Goal: Transaction & Acquisition: Obtain resource

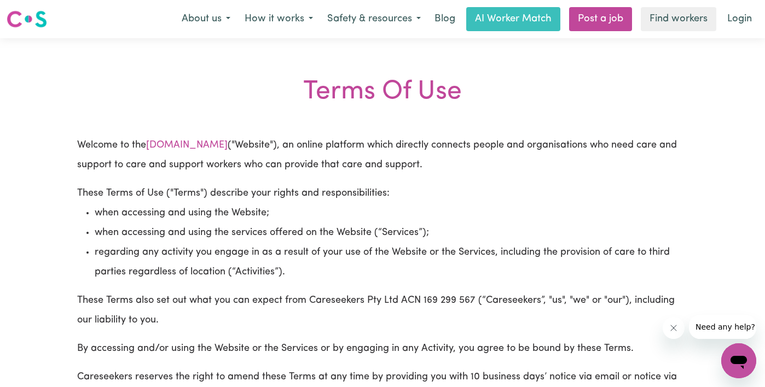
click at [25, 19] on img at bounding box center [27, 19] width 40 height 20
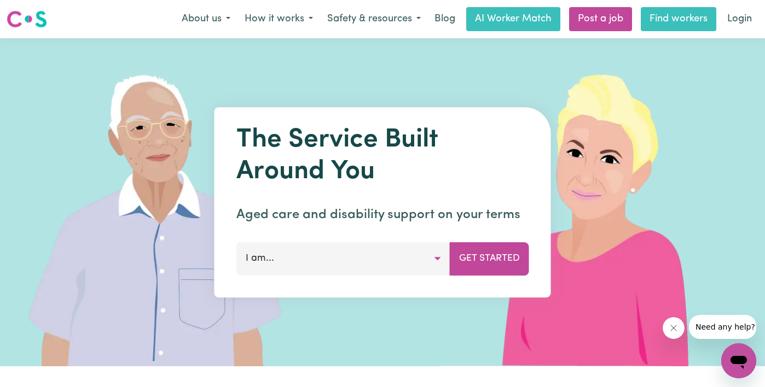
click at [690, 19] on link "Find workers" at bounding box center [679, 19] width 76 height 24
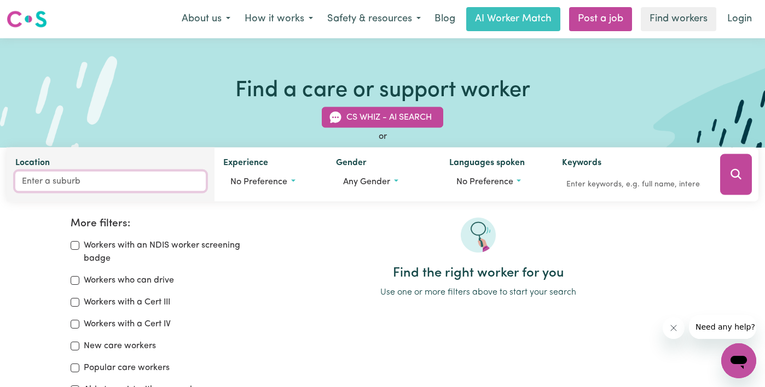
click at [51, 184] on input "Location" at bounding box center [110, 182] width 190 height 20
type input "killara"
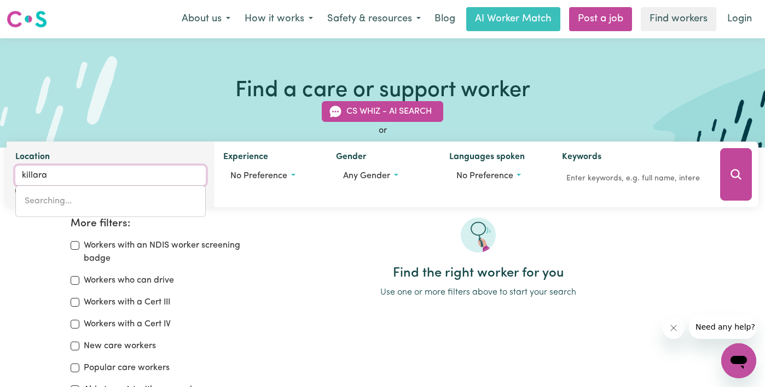
type input "[GEOGRAPHIC_DATA], [GEOGRAPHIC_DATA], 2071"
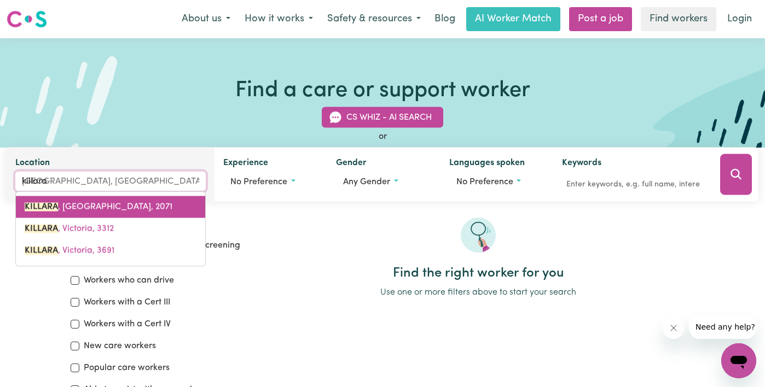
click at [59, 212] on link "KILLARA , [GEOGRAPHIC_DATA], 2071" at bounding box center [110, 207] width 189 height 22
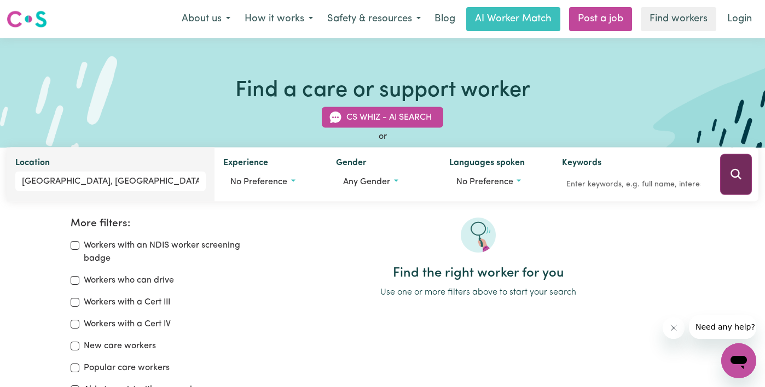
click at [733, 166] on button "Search" at bounding box center [736, 174] width 32 height 41
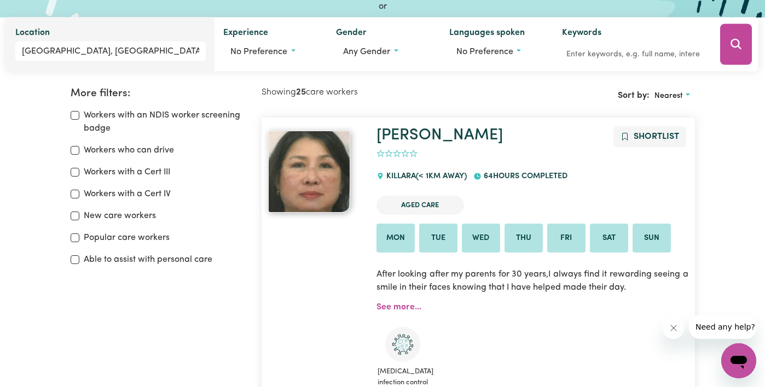
scroll to position [52, 0]
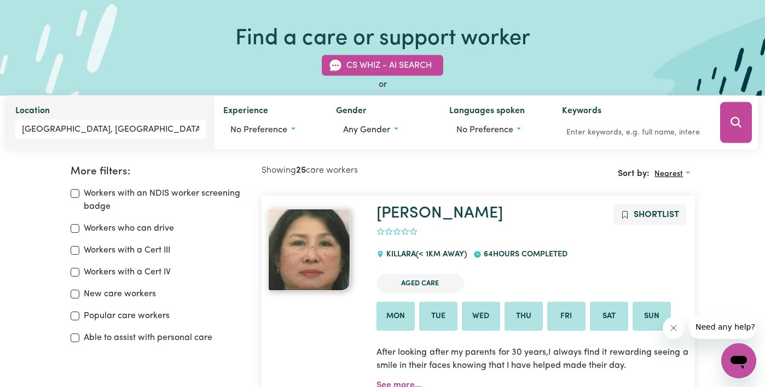
click at [671, 171] on span "Nearest" at bounding box center [668, 174] width 28 height 8
click at [694, 219] on link "Last active" at bounding box center [693, 222] width 86 height 22
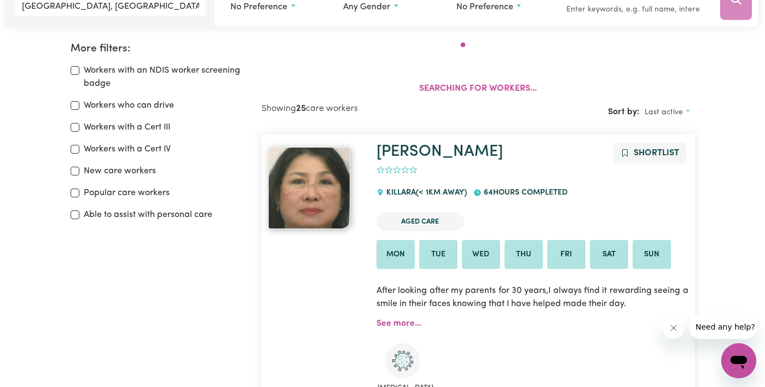
scroll to position [183, 0]
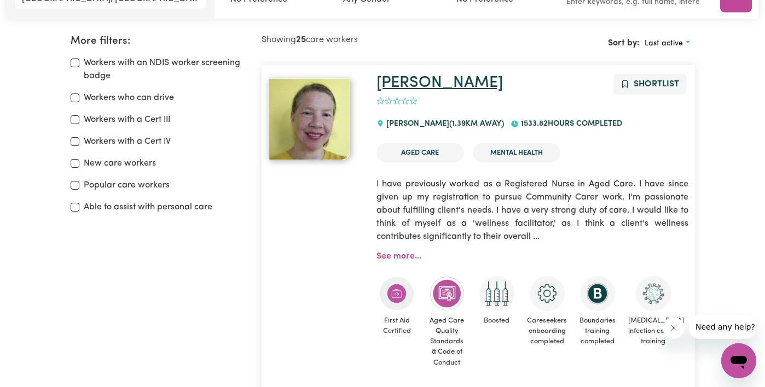
click at [403, 84] on link "[PERSON_NAME]" at bounding box center [439, 83] width 126 height 16
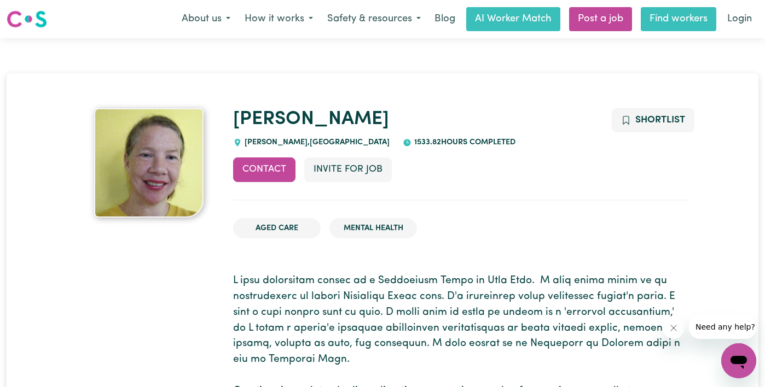
click at [667, 19] on link "Find workers" at bounding box center [679, 19] width 76 height 24
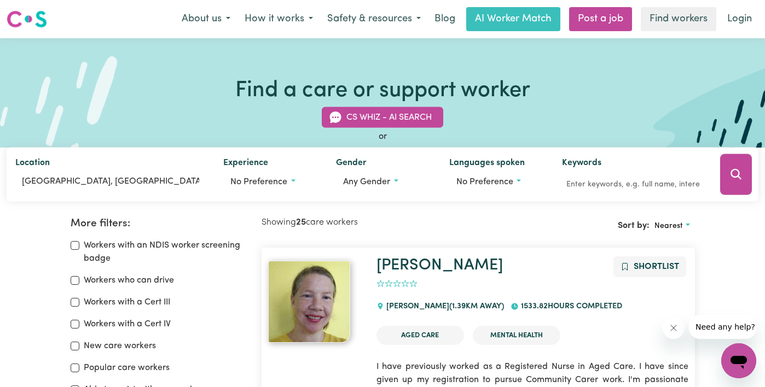
scroll to position [35, 0]
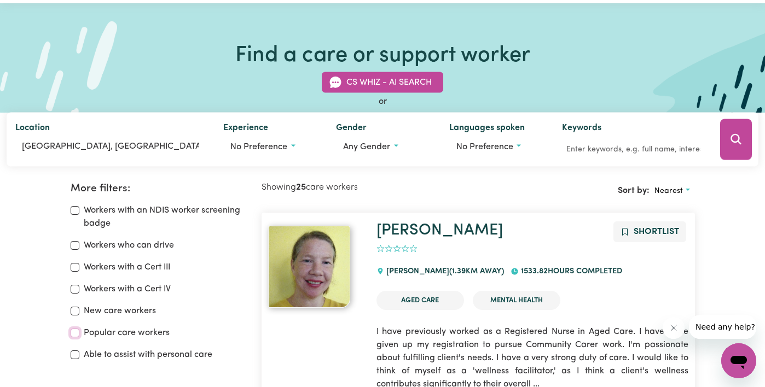
click at [74, 333] on input "Popular care workers" at bounding box center [75, 333] width 9 height 9
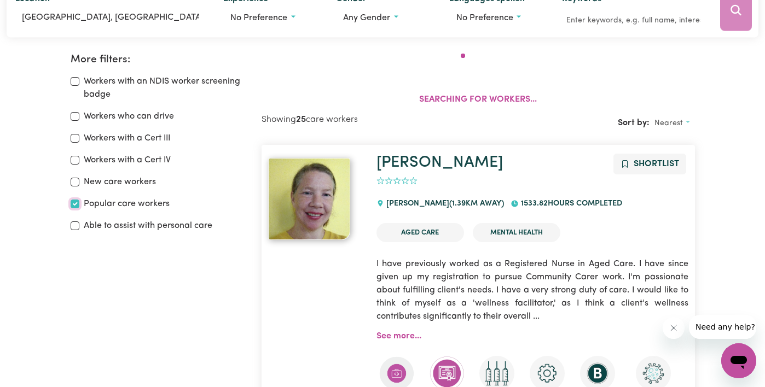
scroll to position [183, 0]
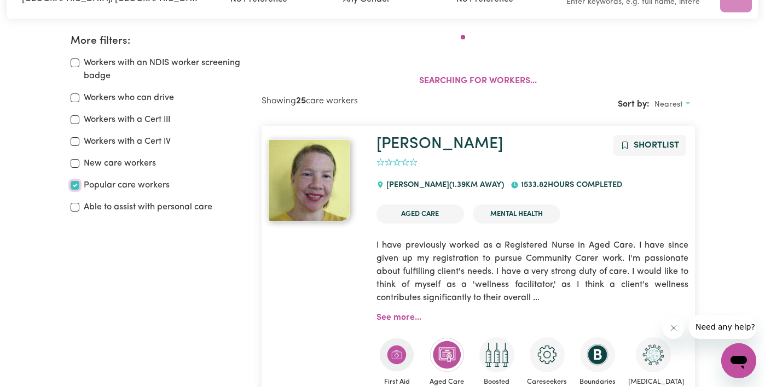
click at [76, 182] on input "Popular care workers" at bounding box center [75, 185] width 9 height 9
checkbox input "false"
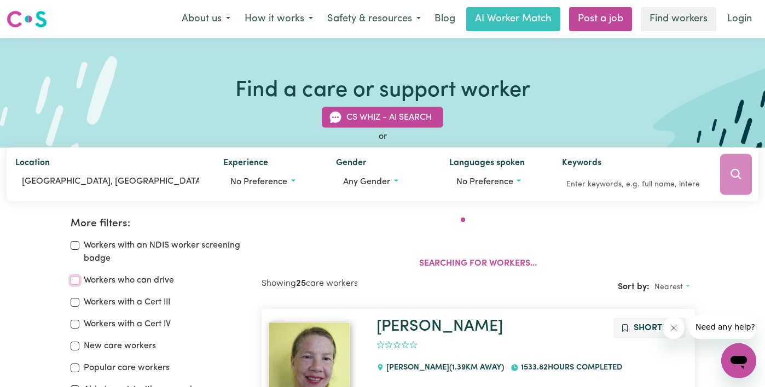
click at [73, 283] on input "Workers who can drive" at bounding box center [75, 280] width 9 height 9
checkbox input "true"
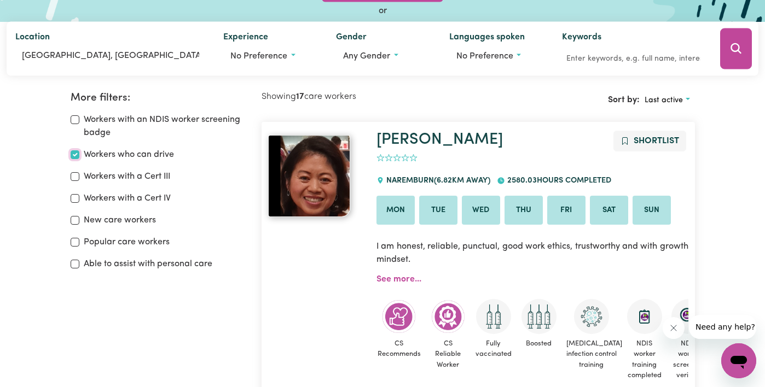
scroll to position [46, 0]
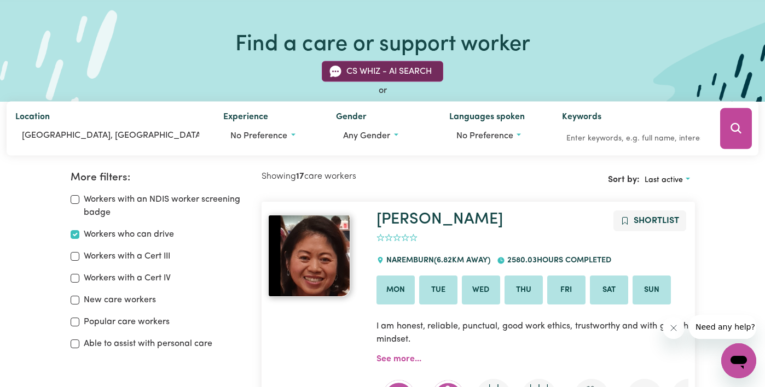
click at [368, 69] on button "CS Whiz - AI Search" at bounding box center [382, 71] width 121 height 21
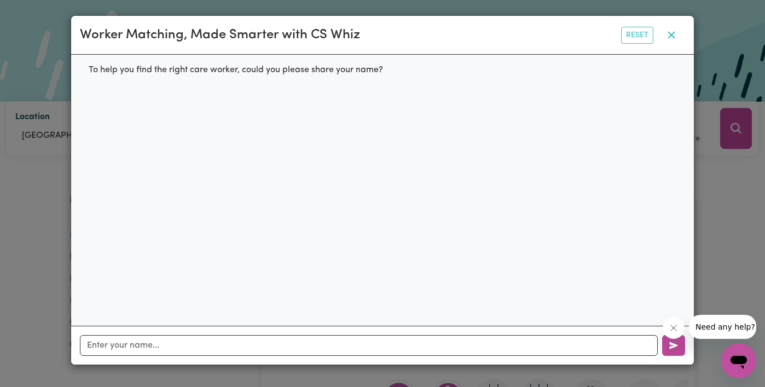
click at [672, 38] on icon "button" at bounding box center [671, 34] width 13 height 13
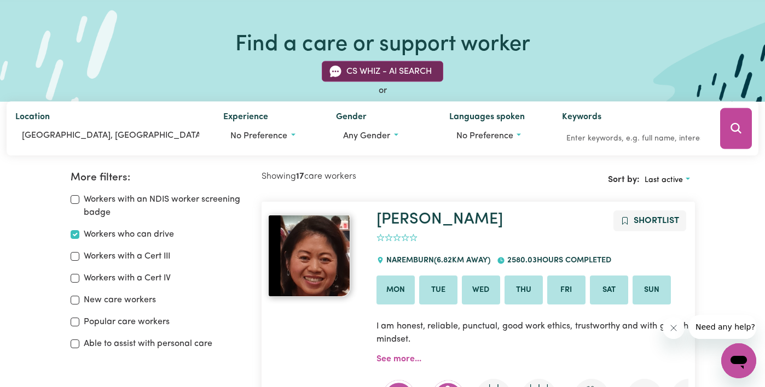
click at [401, 72] on button "CS Whiz - AI Search" at bounding box center [382, 71] width 121 height 21
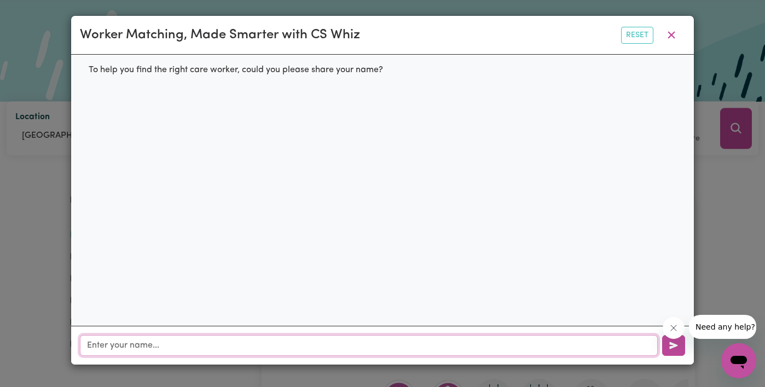
click at [205, 336] on input "text" at bounding box center [369, 345] width 578 height 21
type input "[PERSON_NAME]"
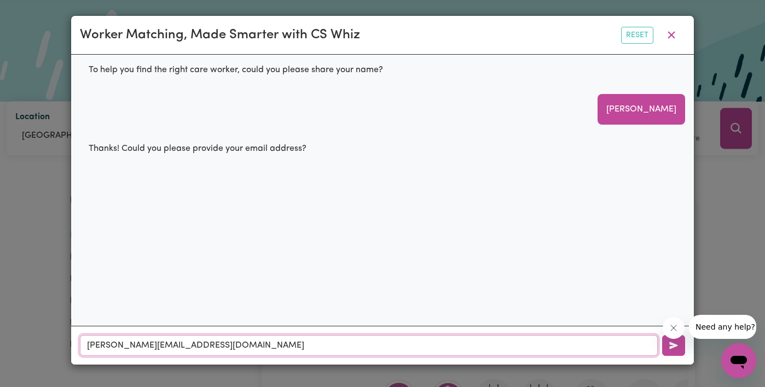
type input "[PERSON_NAME][EMAIL_ADDRESS][DOMAIN_NAME]"
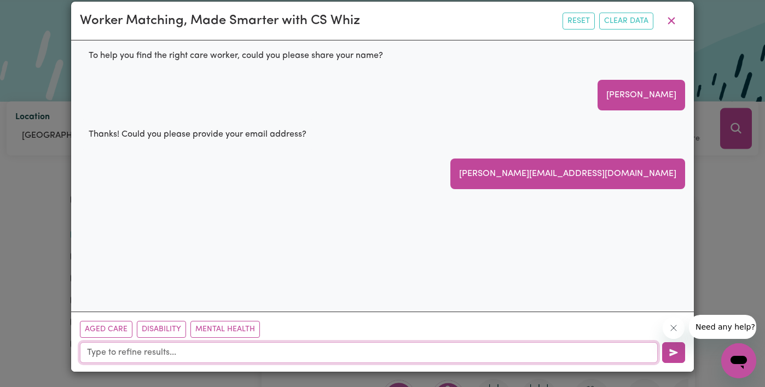
scroll to position [15, 0]
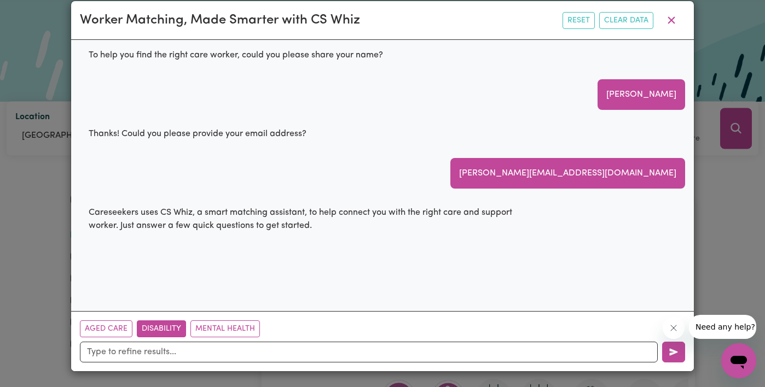
click at [160, 328] on button "Disability" at bounding box center [161, 329] width 49 height 17
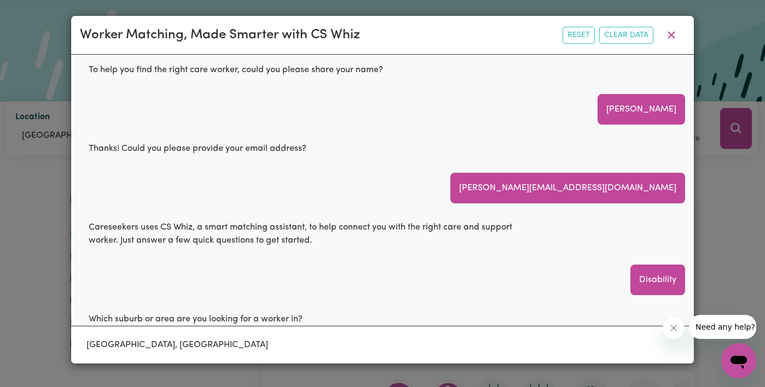
scroll to position [18, 0]
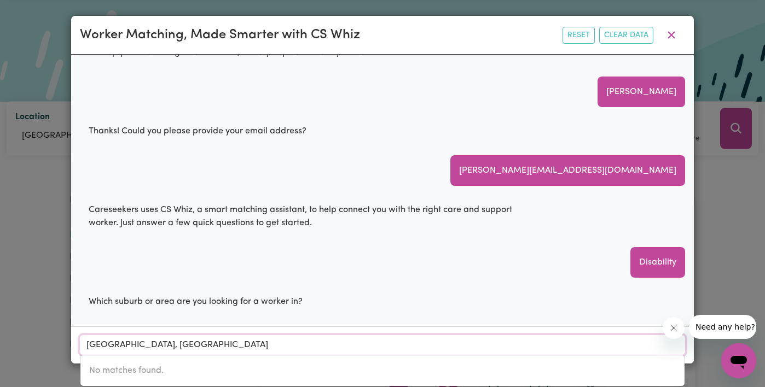
click at [217, 344] on input "[GEOGRAPHIC_DATA], [GEOGRAPHIC_DATA]" at bounding box center [382, 345] width 605 height 20
drag, startPoint x: 199, startPoint y: 346, endPoint x: 36, endPoint y: 346, distance: 163.6
click at [36, 346] on div "Worker Matching, Made Smarter with CS Whiz Reset Clear Data To help you find th…" at bounding box center [382, 193] width 765 height 387
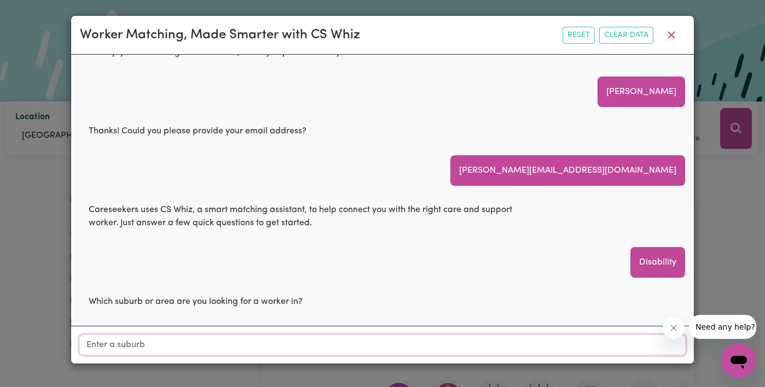
type input "n"
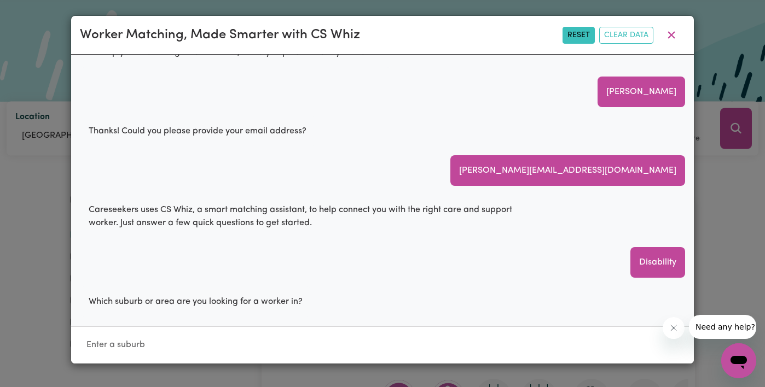
click at [577, 37] on button "Reset" at bounding box center [578, 35] width 32 height 17
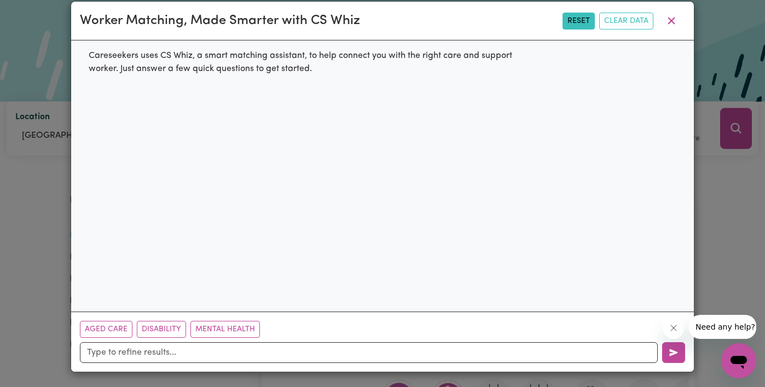
scroll to position [15, 0]
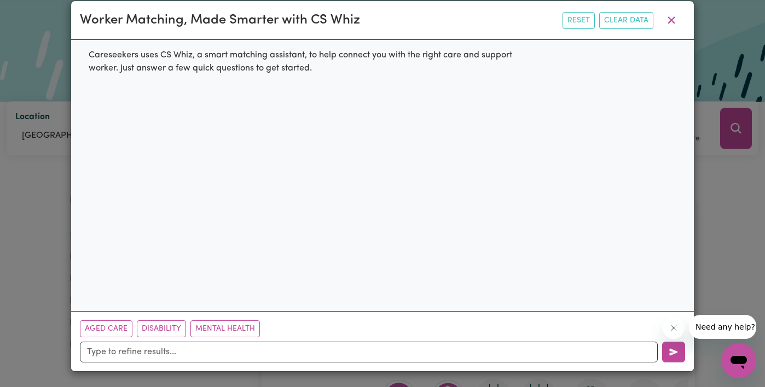
click at [56, 76] on div "Worker Matching, Made Smarter with CS Whiz Reset Clear Data Careseekers uses CS…" at bounding box center [382, 193] width 765 height 387
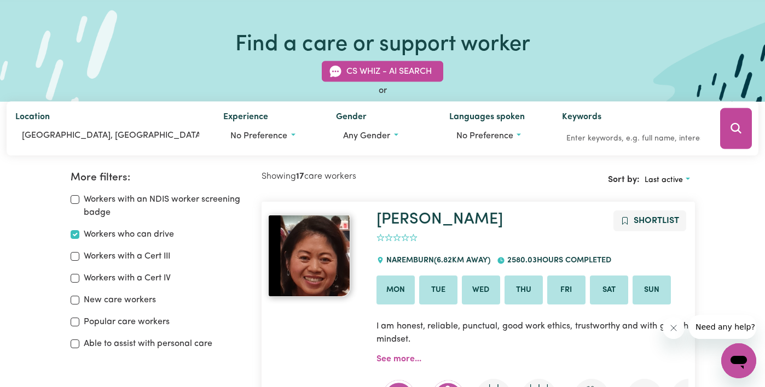
scroll to position [0, 0]
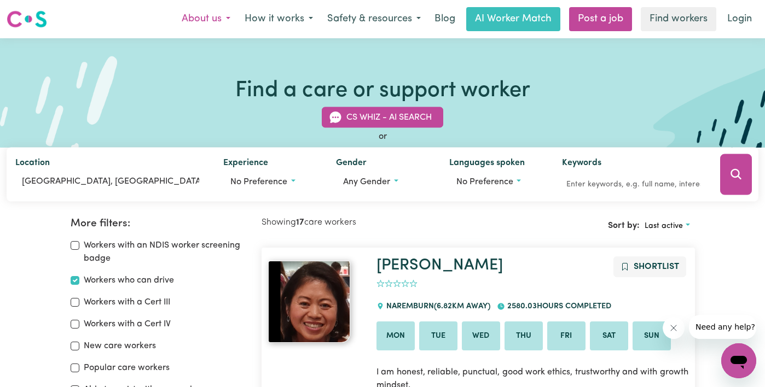
click at [215, 26] on button "About us" at bounding box center [206, 19] width 63 height 23
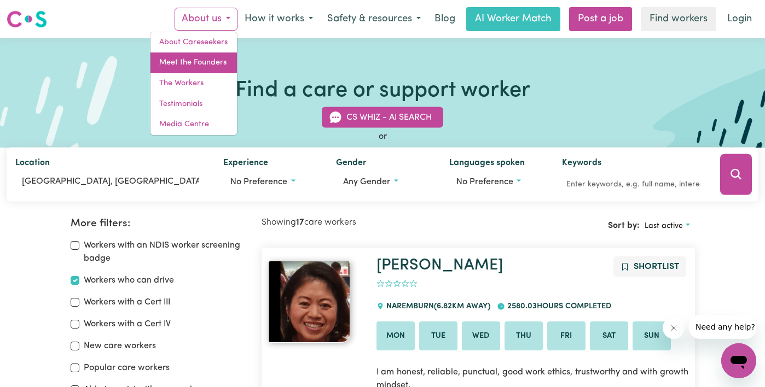
click at [217, 66] on link "Meet the Founders" at bounding box center [193, 63] width 86 height 21
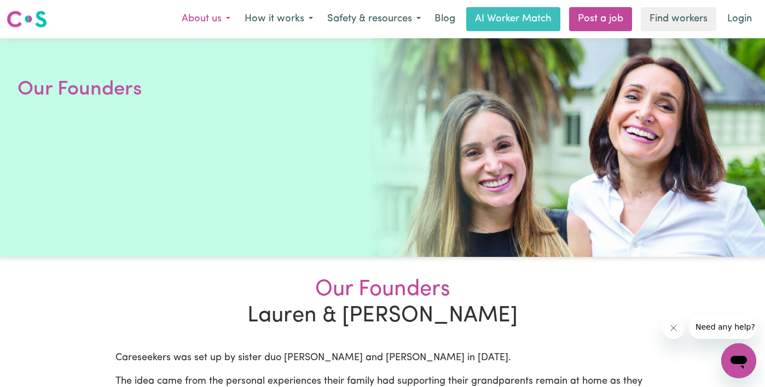
click at [196, 25] on button "About us" at bounding box center [206, 19] width 63 height 23
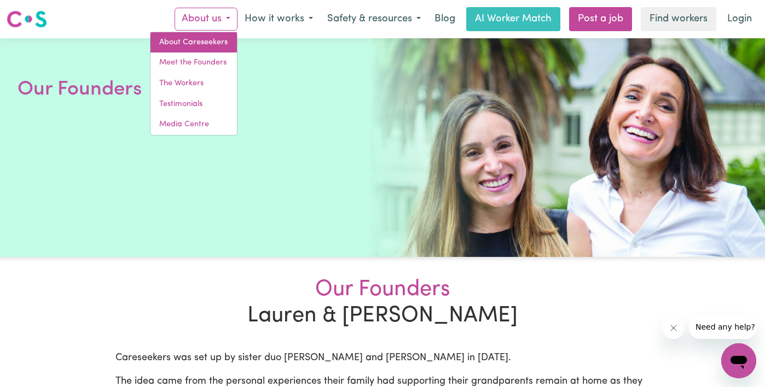
click at [206, 41] on link "About Careseekers" at bounding box center [193, 42] width 86 height 21
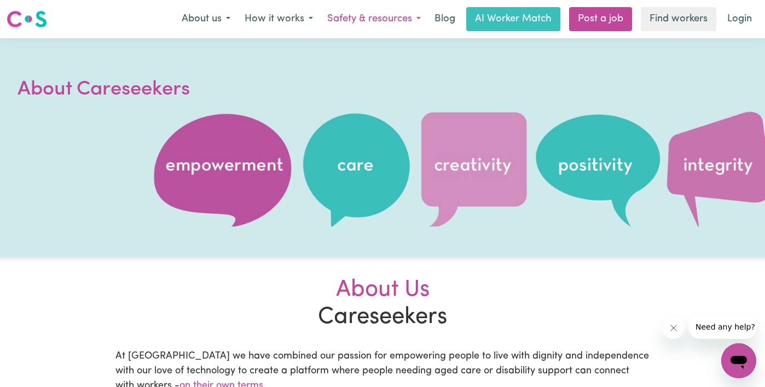
click at [378, 18] on button "Safety & resources" at bounding box center [374, 19] width 108 height 23
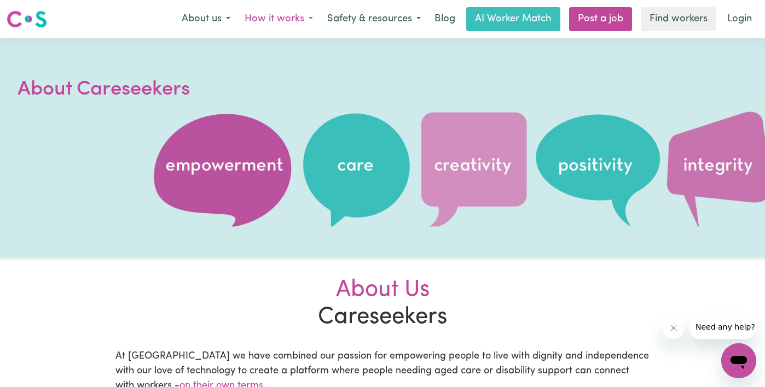
click at [281, 21] on button "How it works" at bounding box center [278, 19] width 83 height 23
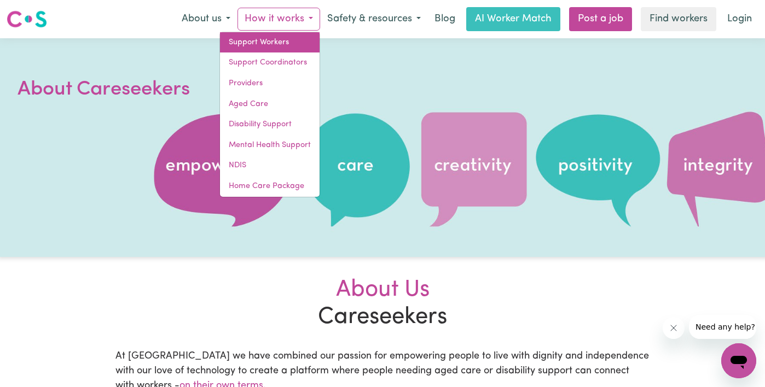
click at [285, 39] on link "Support Workers" at bounding box center [270, 42] width 100 height 21
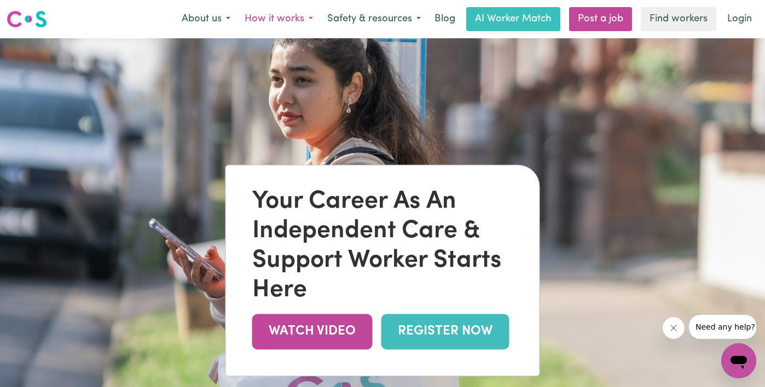
click at [297, 24] on button "How it works" at bounding box center [278, 19] width 83 height 23
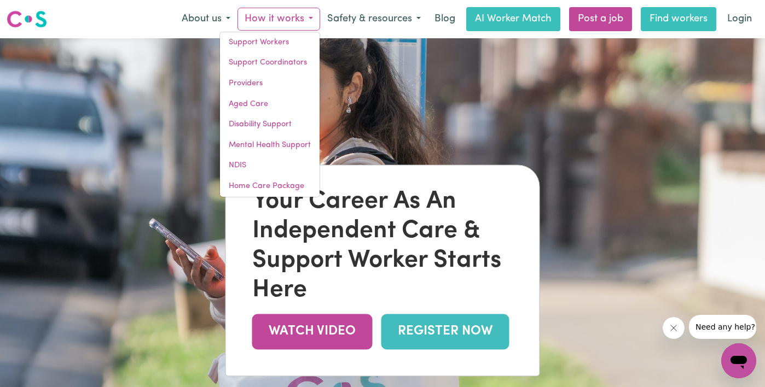
click at [656, 16] on link "Find workers" at bounding box center [679, 19] width 76 height 24
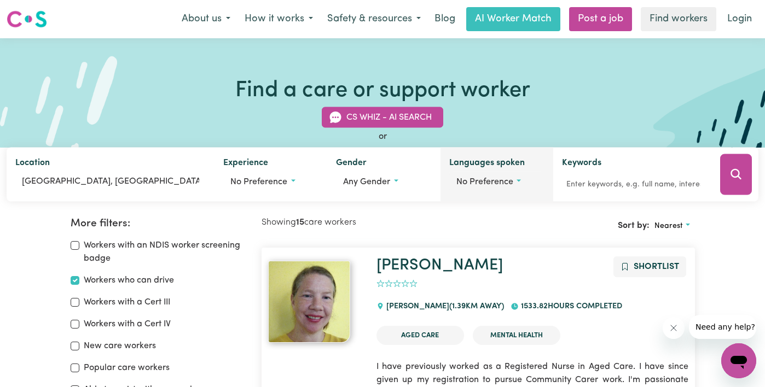
click at [497, 183] on span "No preference" at bounding box center [484, 182] width 57 height 9
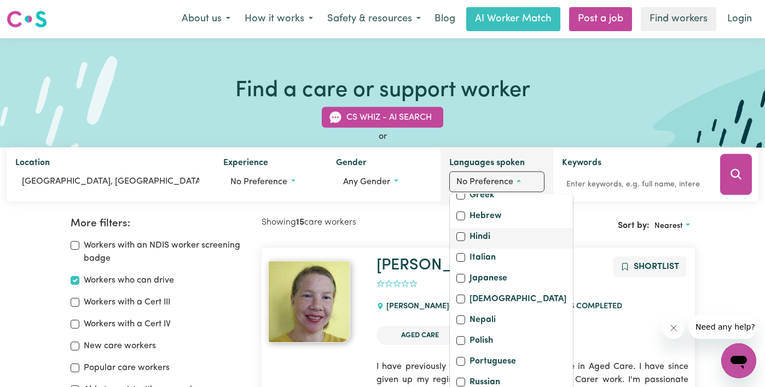
scroll to position [451, 0]
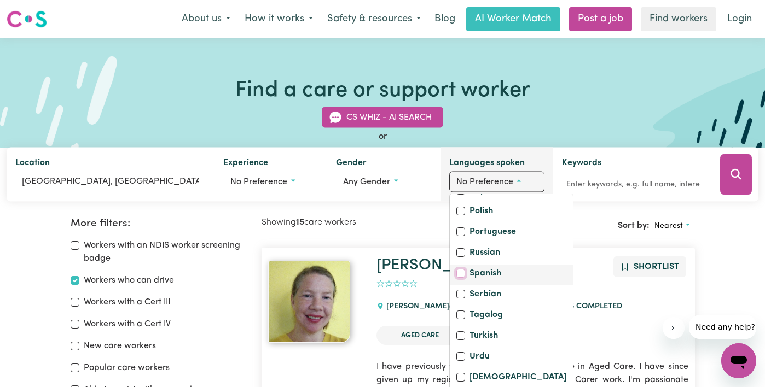
click at [460, 275] on input "Spanish" at bounding box center [460, 274] width 9 height 9
checkbox input "true"
checkbox input "false"
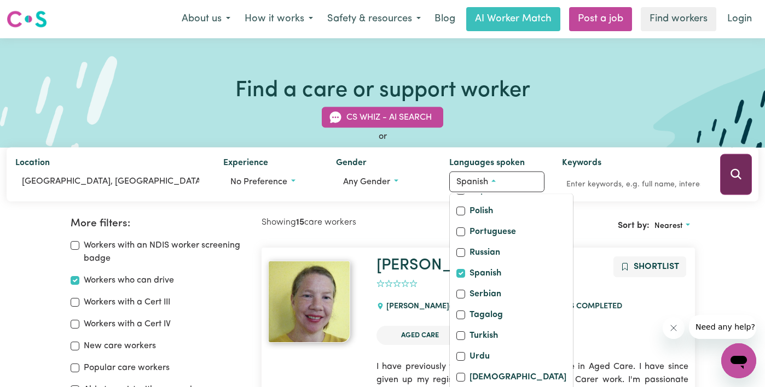
click at [734, 169] on icon "Search" at bounding box center [735, 174] width 10 height 10
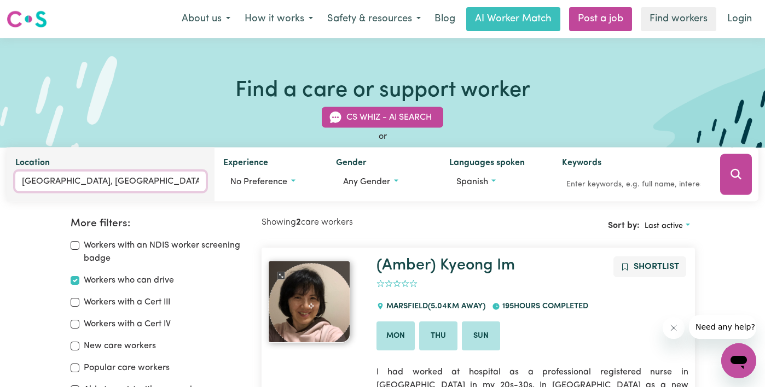
click at [148, 183] on input "[GEOGRAPHIC_DATA], [GEOGRAPHIC_DATA]" at bounding box center [110, 182] width 190 height 20
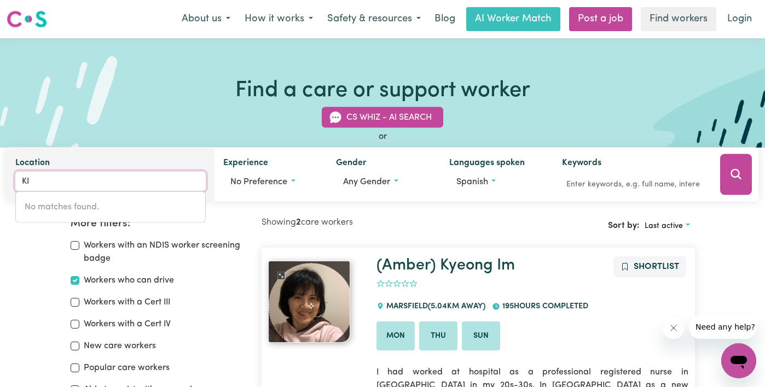
type input "K"
type input "s"
type input "[PERSON_NAME]"
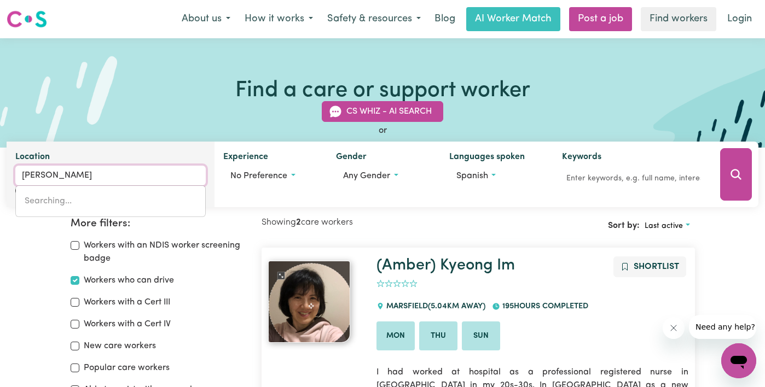
type input "melALEUCA, [GEOGRAPHIC_DATA], 6079"
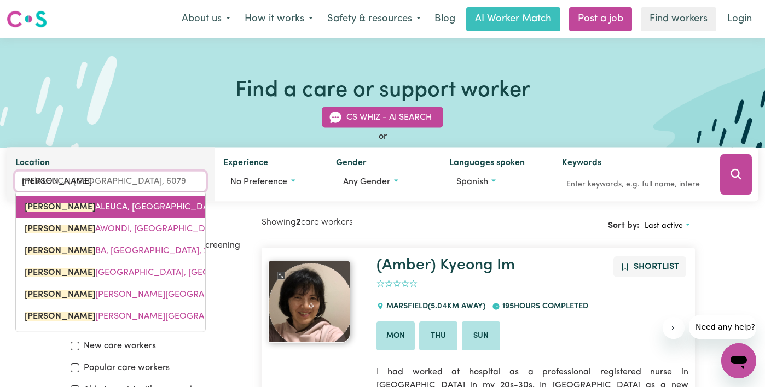
type input "melb"
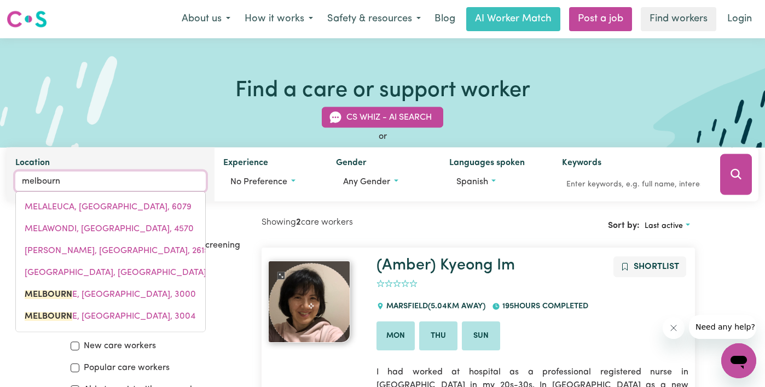
type input "[GEOGRAPHIC_DATA]"
type input "[GEOGRAPHIC_DATA], [GEOGRAPHIC_DATA], 3000"
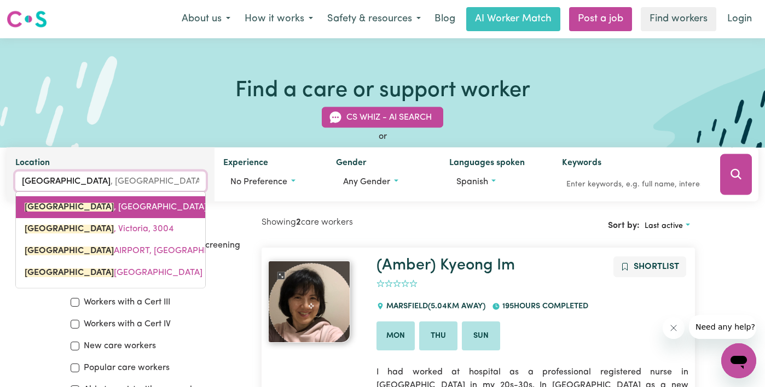
click at [151, 208] on link "[GEOGRAPHIC_DATA] , [GEOGRAPHIC_DATA], 3000" at bounding box center [110, 207] width 189 height 22
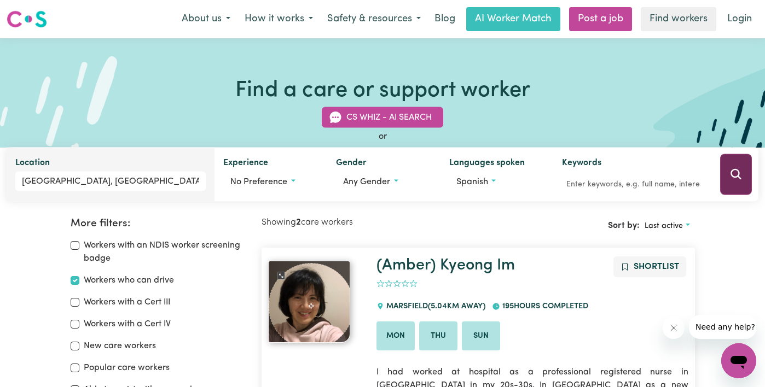
click at [728, 179] on button "Search" at bounding box center [736, 174] width 32 height 41
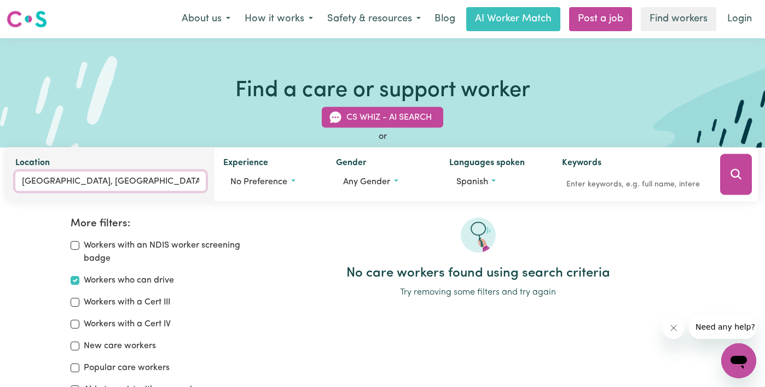
type input "[GEOGRAPHIC_DATA], [GEOGRAPHIC_DATA], 3000"
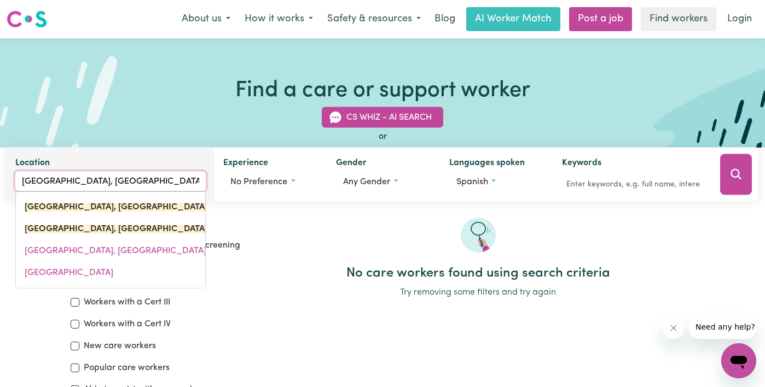
click at [136, 184] on input "[GEOGRAPHIC_DATA], [GEOGRAPHIC_DATA]" at bounding box center [110, 182] width 190 height 20
drag, startPoint x: 146, startPoint y: 179, endPoint x: -17, endPoint y: 177, distance: 163.1
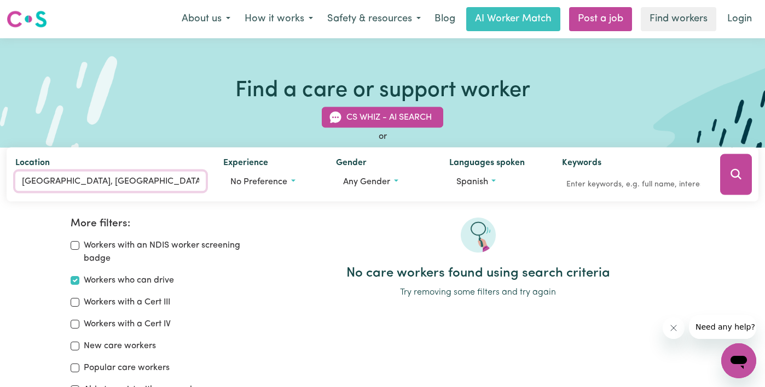
type input "[GEOGRAPHIC_DATA], Victori"
type input "[GEOGRAPHIC_DATA], [GEOGRAPHIC_DATA], 3000"
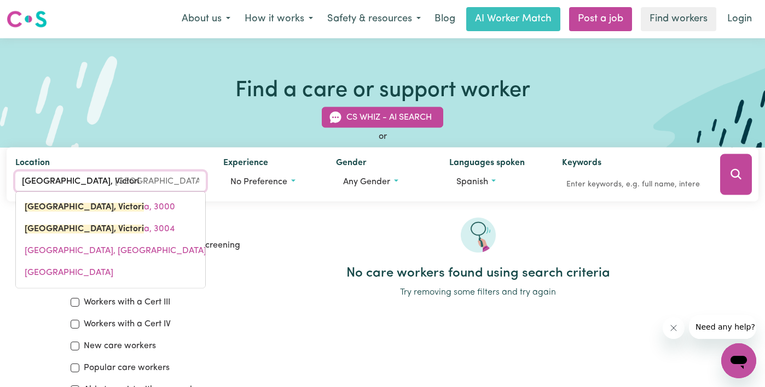
type input "[GEOGRAPHIC_DATA], [PERSON_NAME]"
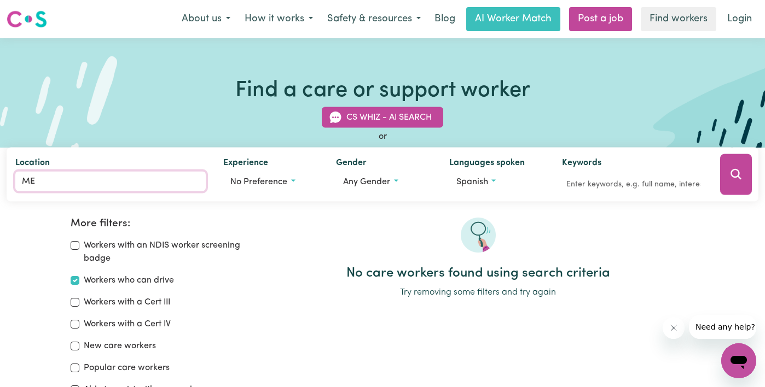
type input "M"
type input "[GEOGRAPHIC_DATA]"
type input "[GEOGRAPHIC_DATA], [GEOGRAPHIC_DATA], 2000"
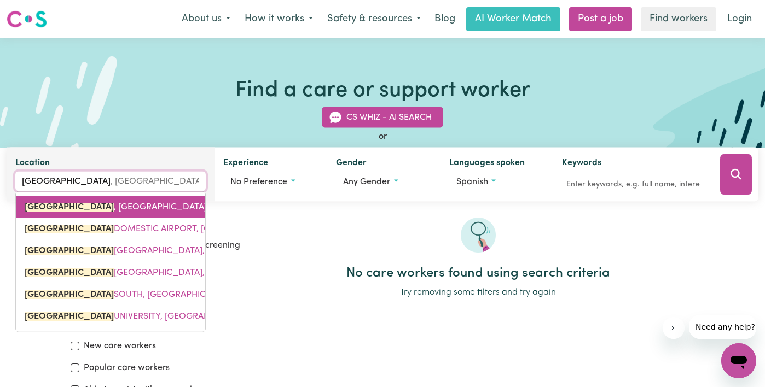
click at [59, 213] on link "[GEOGRAPHIC_DATA] , [GEOGRAPHIC_DATA], 2000" at bounding box center [110, 207] width 189 height 22
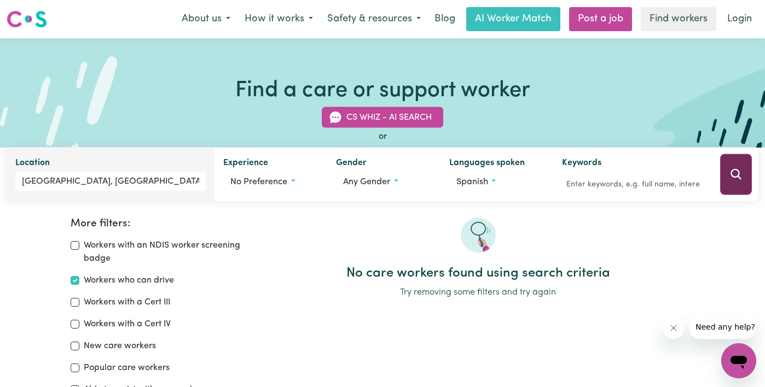
click at [744, 180] on button "Search" at bounding box center [736, 174] width 32 height 41
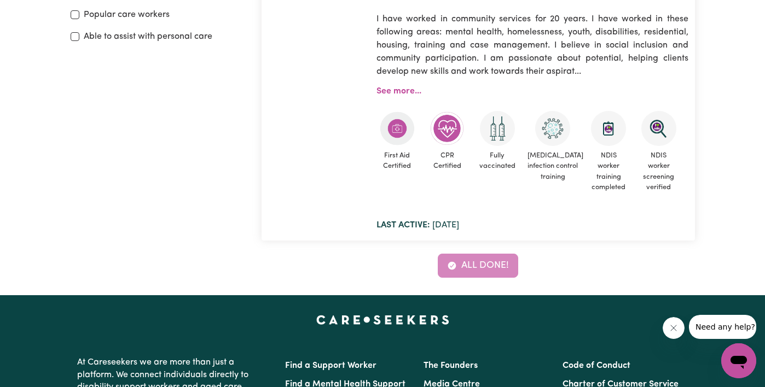
scroll to position [207, 0]
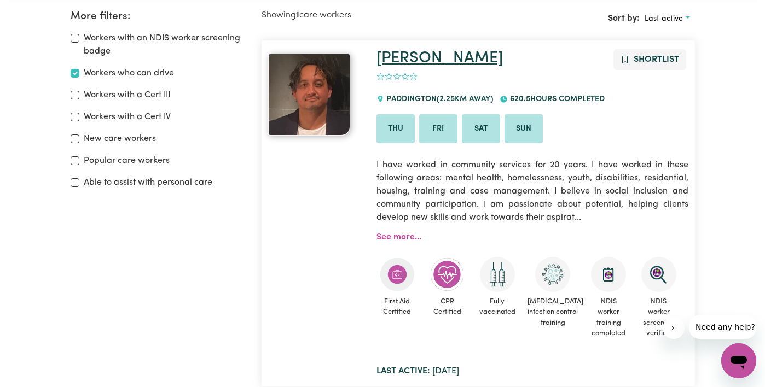
click at [406, 63] on link "[PERSON_NAME]" at bounding box center [439, 58] width 126 height 16
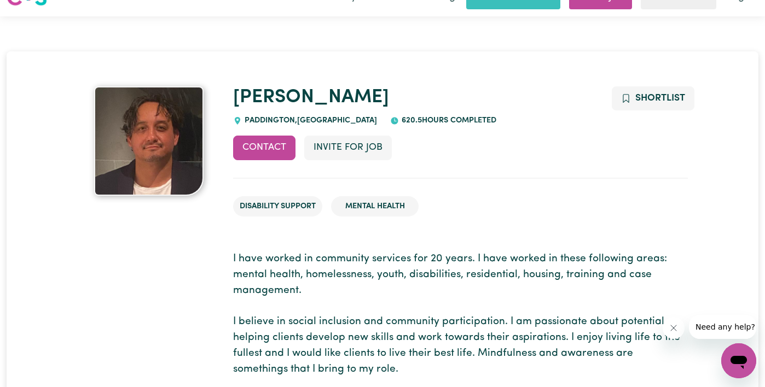
scroll to position [21, 0]
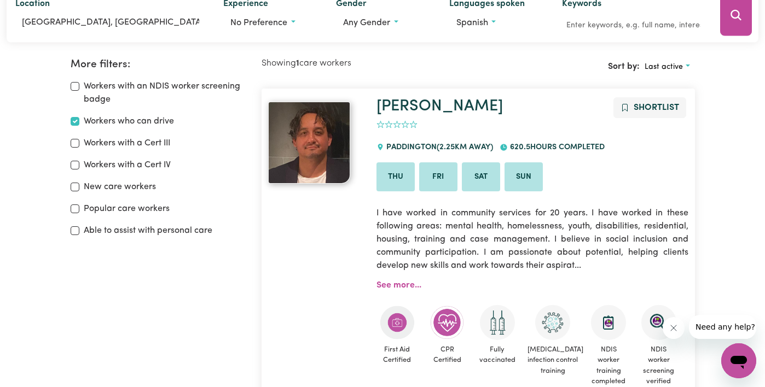
scroll to position [183, 0]
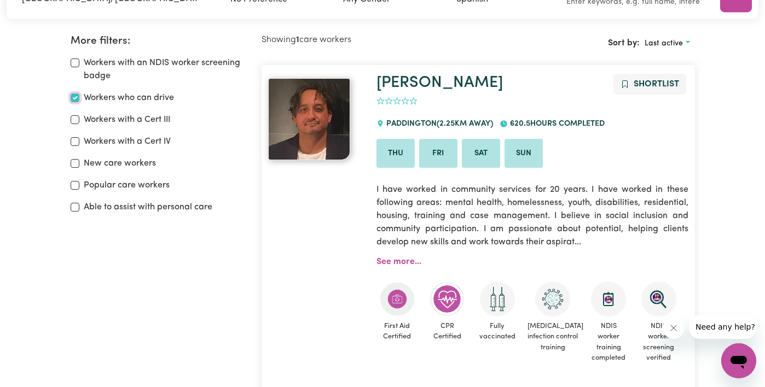
click at [78, 101] on input "Workers who can drive" at bounding box center [75, 98] width 9 height 9
checkbox input "false"
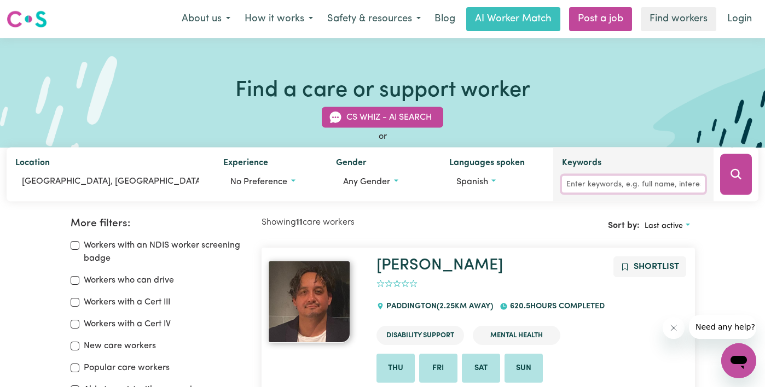
click at [603, 185] on input "Keywords" at bounding box center [633, 184] width 143 height 17
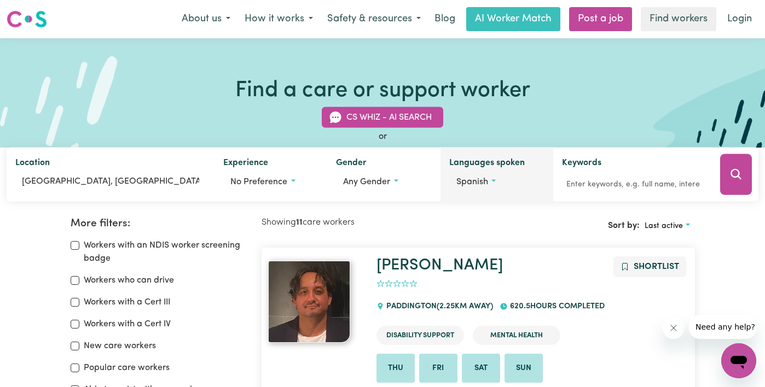
click at [490, 181] on button "Spanish" at bounding box center [496, 182] width 95 height 21
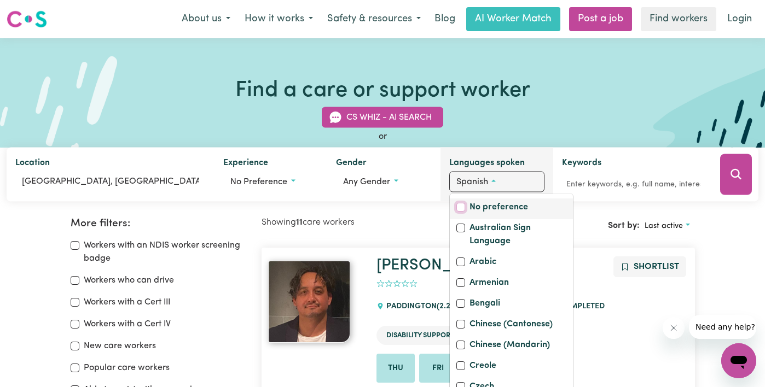
click at [462, 208] on input "No preference" at bounding box center [460, 207] width 9 height 9
checkbox input "true"
checkbox input "false"
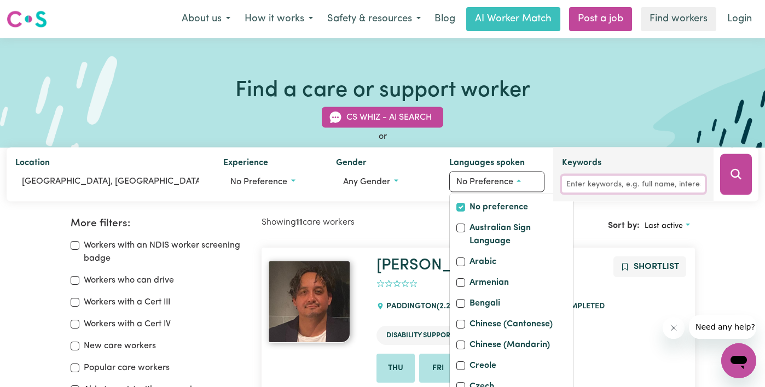
click at [626, 185] on input "Keywords" at bounding box center [633, 184] width 143 height 17
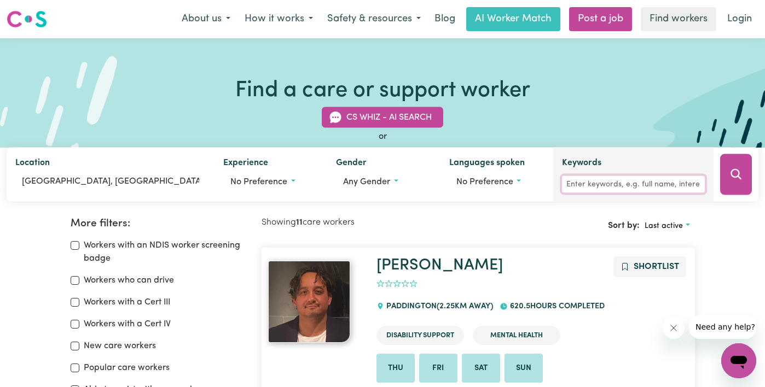
type input "f"
type input "gaming"
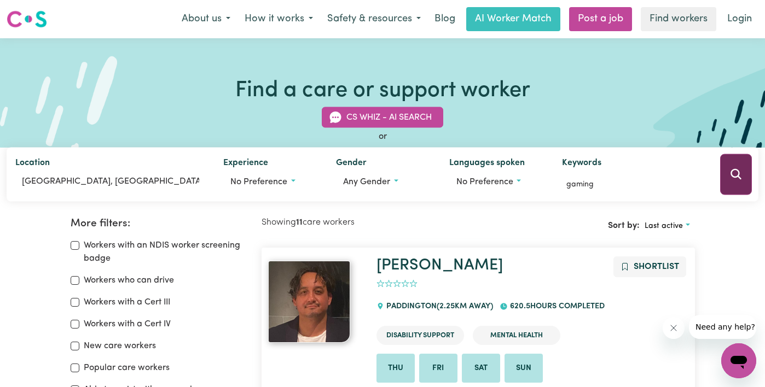
click at [749, 180] on button "Search" at bounding box center [736, 174] width 32 height 41
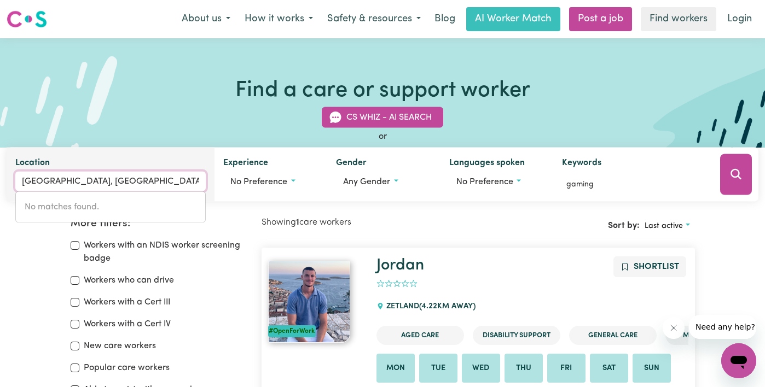
click at [140, 183] on input "[GEOGRAPHIC_DATA], [GEOGRAPHIC_DATA]" at bounding box center [110, 182] width 190 height 20
drag, startPoint x: 140, startPoint y: 183, endPoint x: -4, endPoint y: 180, distance: 143.4
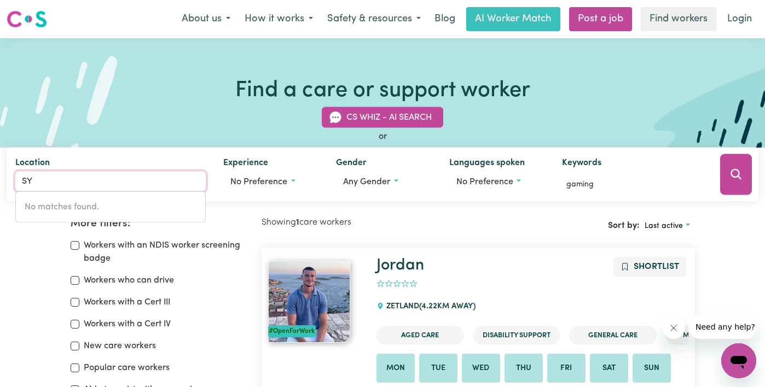
type input "S"
type input "lakem"
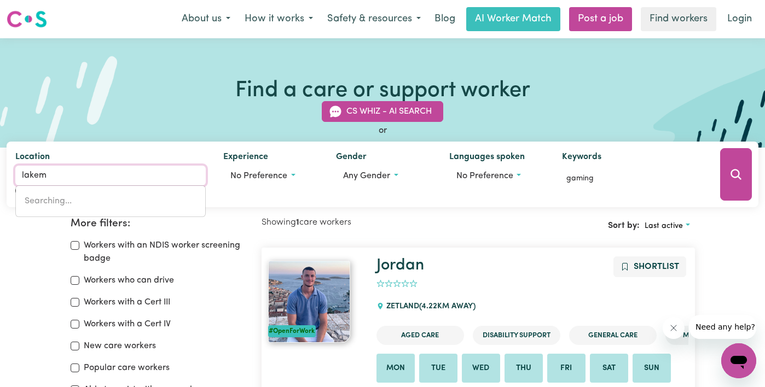
type input "lakemBA, [GEOGRAPHIC_DATA], 2195"
type input "lakemn"
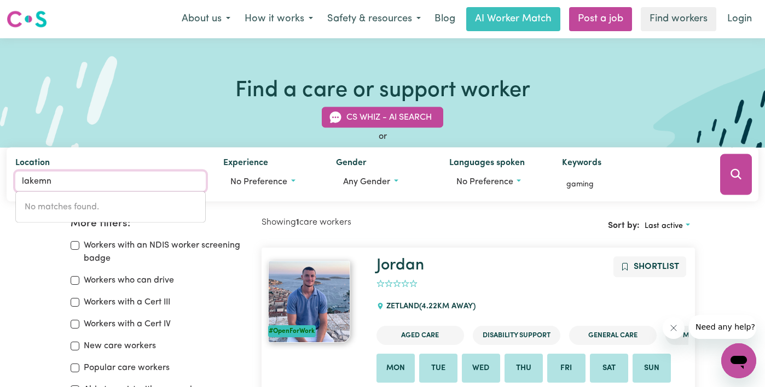
type input "lakem"
type input "lakemBA, [GEOGRAPHIC_DATA], 2195"
type input "lakemn"
type input "lakem"
type input "lakemBA, [GEOGRAPHIC_DATA], 2195"
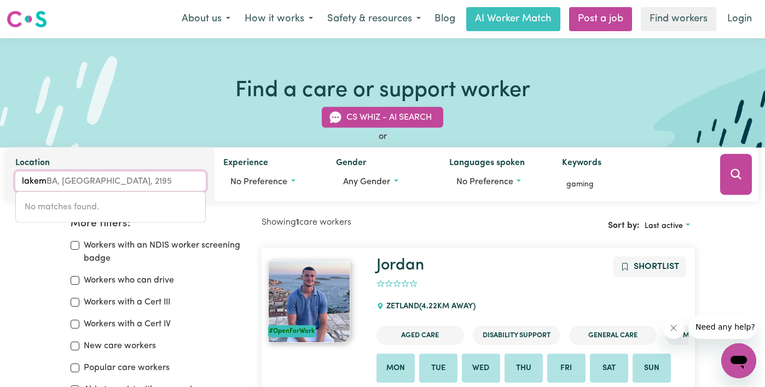
type input "lakemv"
type input "lak"
type input "[PERSON_NAME], [GEOGRAPHIC_DATA], 2650"
type input "la"
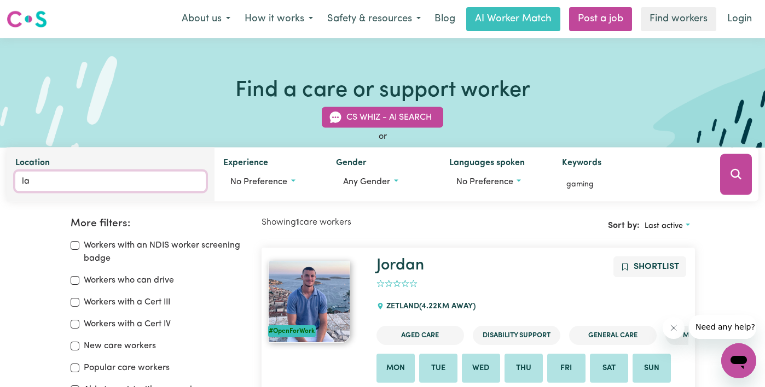
type input "lak"
type input "[PERSON_NAME], [GEOGRAPHIC_DATA], 2650"
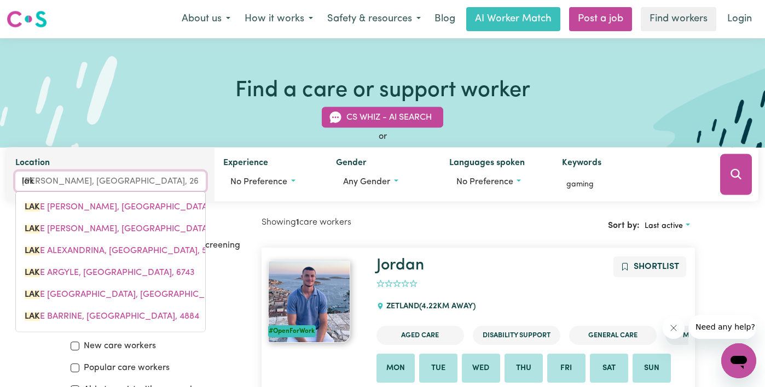
type input "lake"
type input "[PERSON_NAME], [GEOGRAPHIC_DATA], 2650"
type input "lakem"
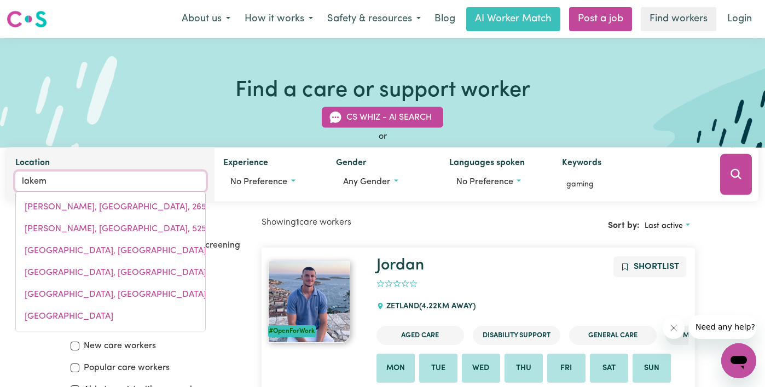
type input "lakemBA, [GEOGRAPHIC_DATA], 2195"
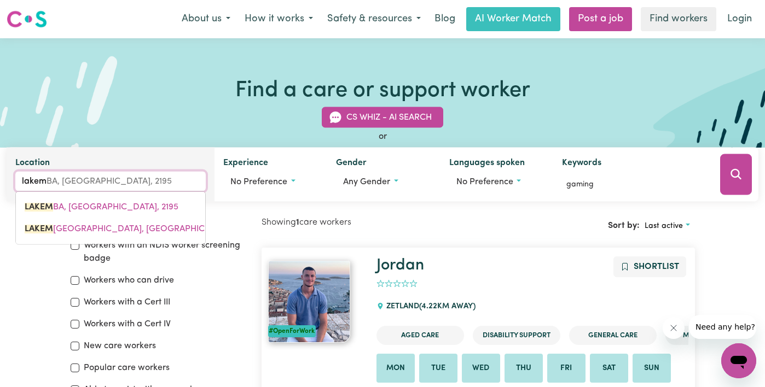
type input "lakemb"
type input "lakembA, [GEOGRAPHIC_DATA], 2195"
type input "lakemba"
type input "[GEOGRAPHIC_DATA], [GEOGRAPHIC_DATA], 2195"
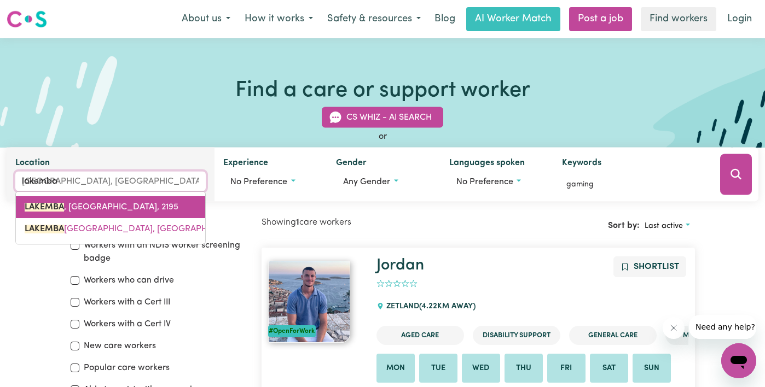
click at [88, 211] on span "[GEOGRAPHIC_DATA] , [GEOGRAPHIC_DATA], 2195" at bounding box center [102, 207] width 154 height 9
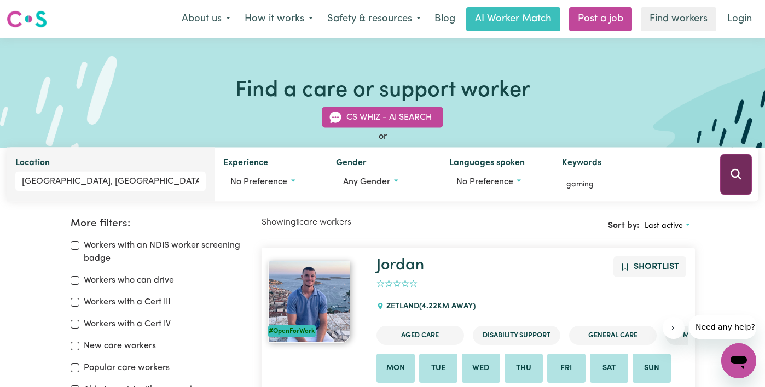
click at [742, 173] on button "Search" at bounding box center [736, 174] width 32 height 41
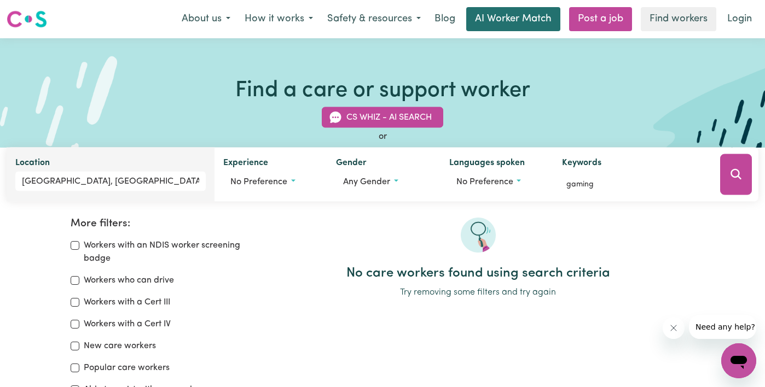
click at [503, 15] on link "AI Worker Match" at bounding box center [513, 19] width 94 height 24
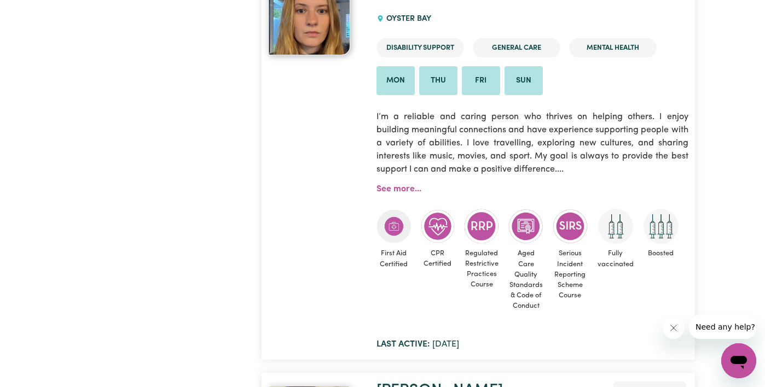
scroll to position [1106, 0]
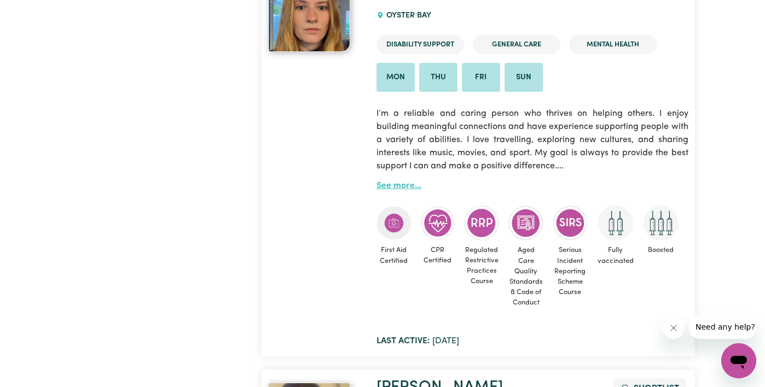
click at [391, 185] on link "See more..." at bounding box center [398, 186] width 45 height 9
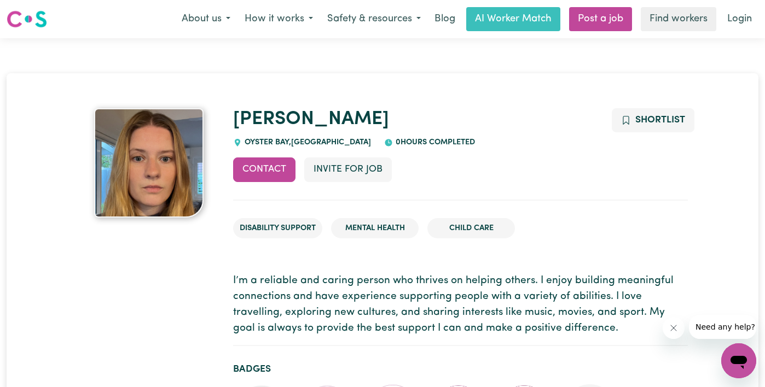
click at [43, 26] on img at bounding box center [27, 19] width 40 height 20
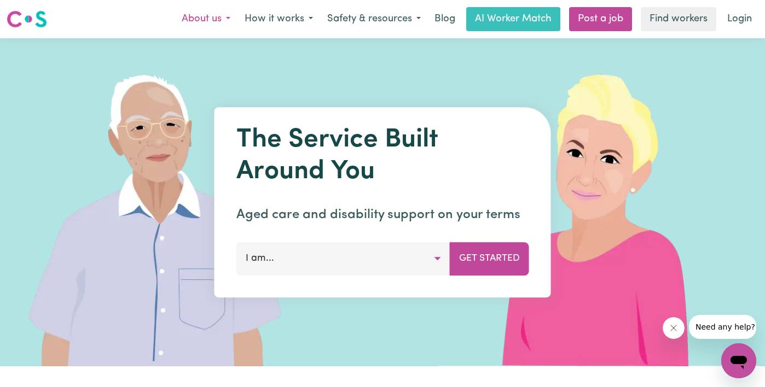
click at [212, 21] on button "About us" at bounding box center [206, 19] width 63 height 23
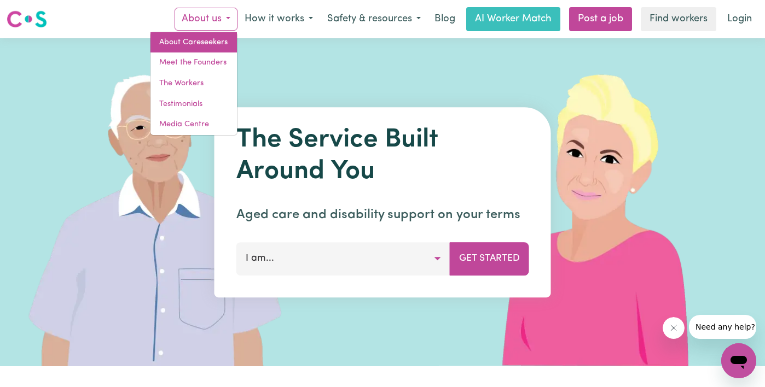
click at [207, 39] on link "About Careseekers" at bounding box center [193, 42] width 86 height 21
